Goal: Obtain resource: Obtain resource

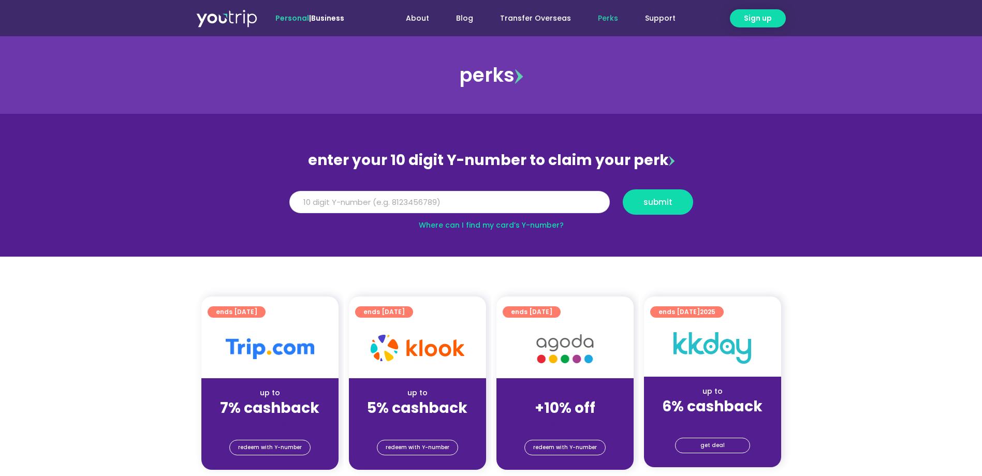
click at [375, 197] on input "Y Number" at bounding box center [449, 202] width 321 height 23
type input "8113744351"
click at [647, 199] on span "submit" at bounding box center [658, 202] width 29 height 8
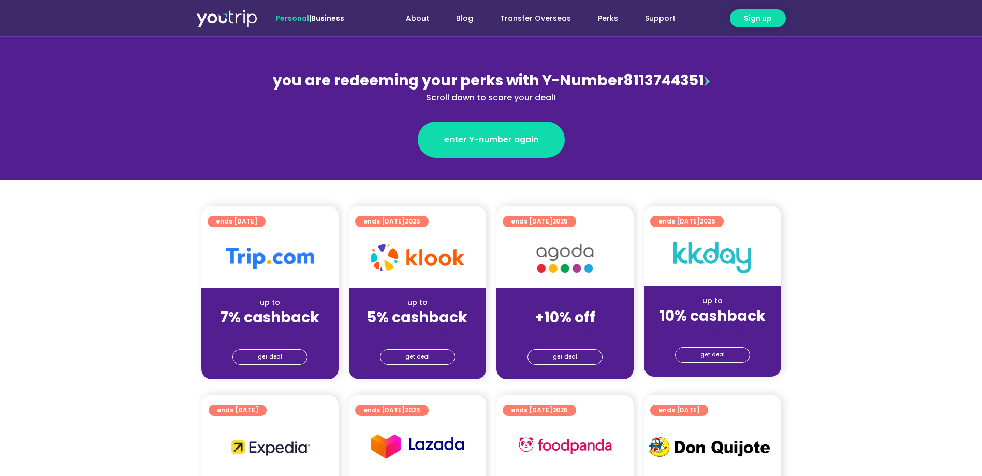
scroll to position [104, 0]
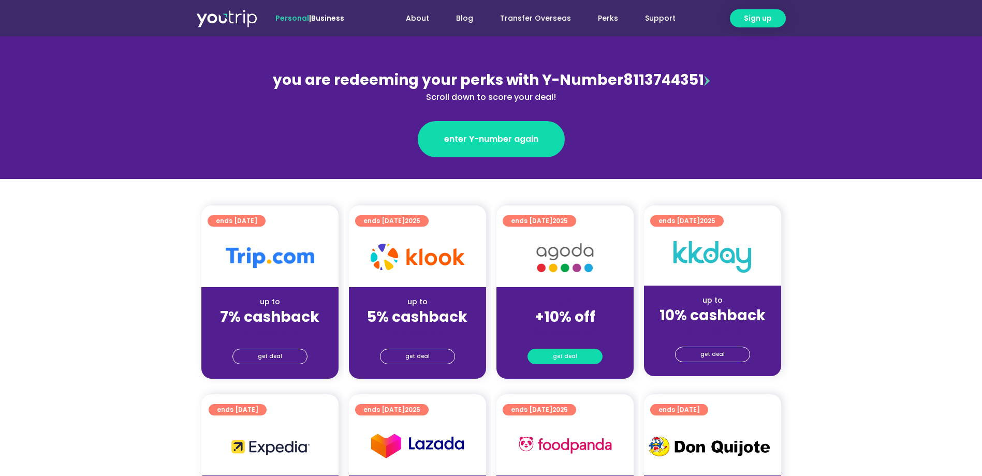
click at [557, 360] on span "get deal" at bounding box center [565, 357] width 24 height 14
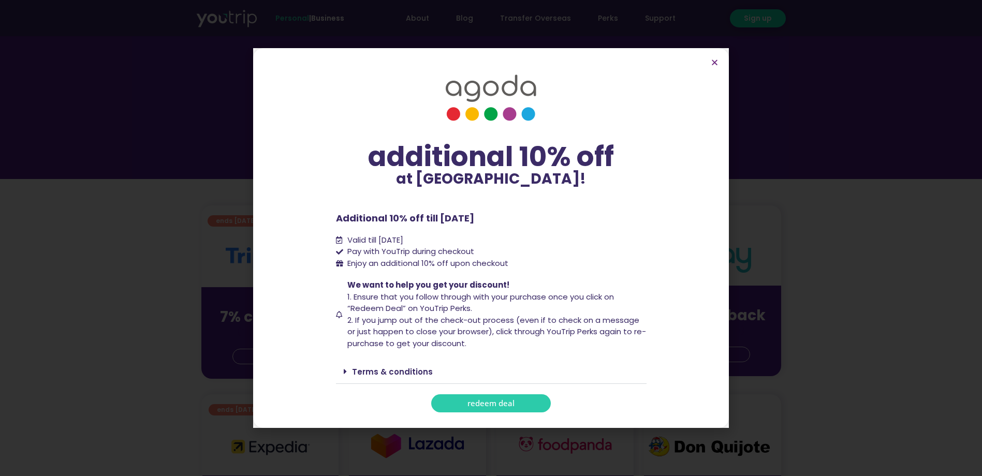
click at [483, 402] on span "redeem deal" at bounding box center [491, 404] width 47 height 8
